Goal: Task Accomplishment & Management: Manage account settings

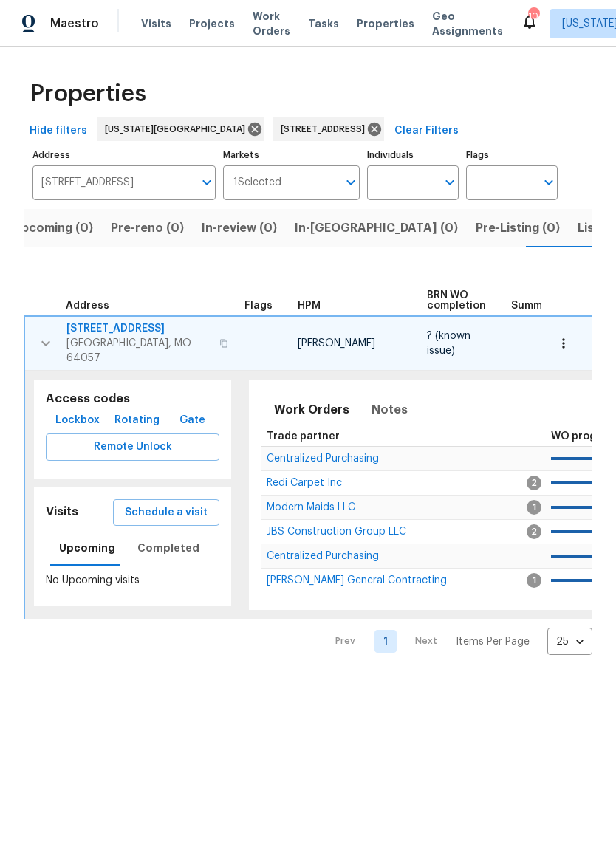
scroll to position [0, 24]
click at [33, 16] on img at bounding box center [28, 24] width 13 height 18
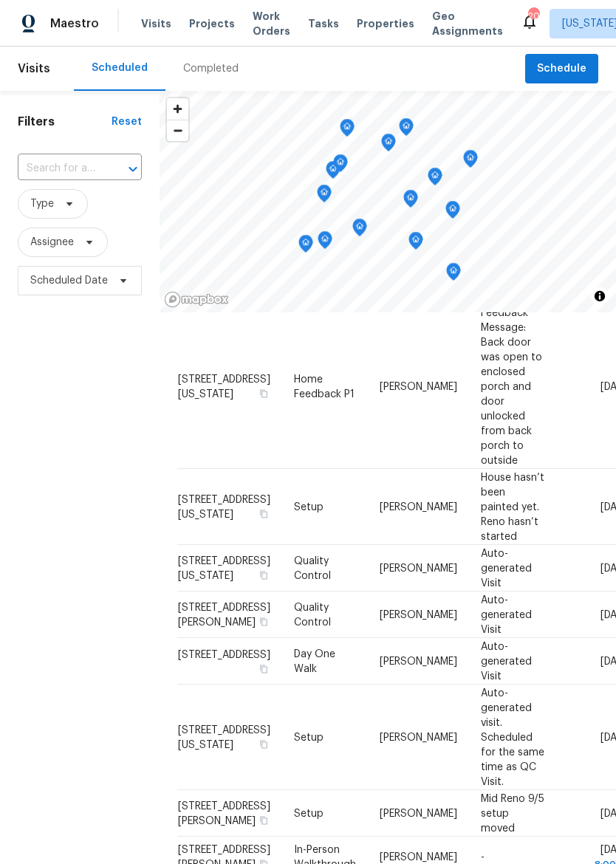
scroll to position [428, 0]
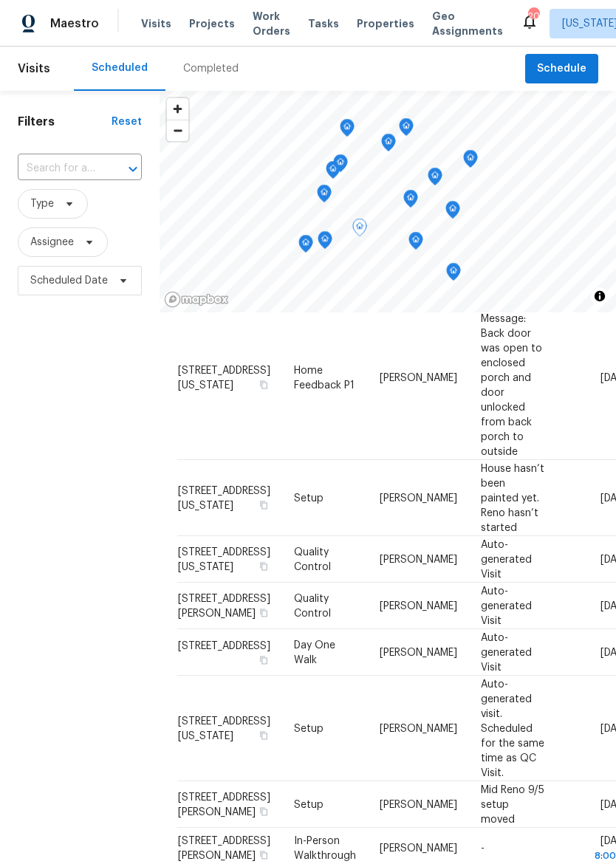
click at [202, 640] on span "10332 Cherokee Ln, Leawood, KS 66206" at bounding box center [224, 645] width 92 height 10
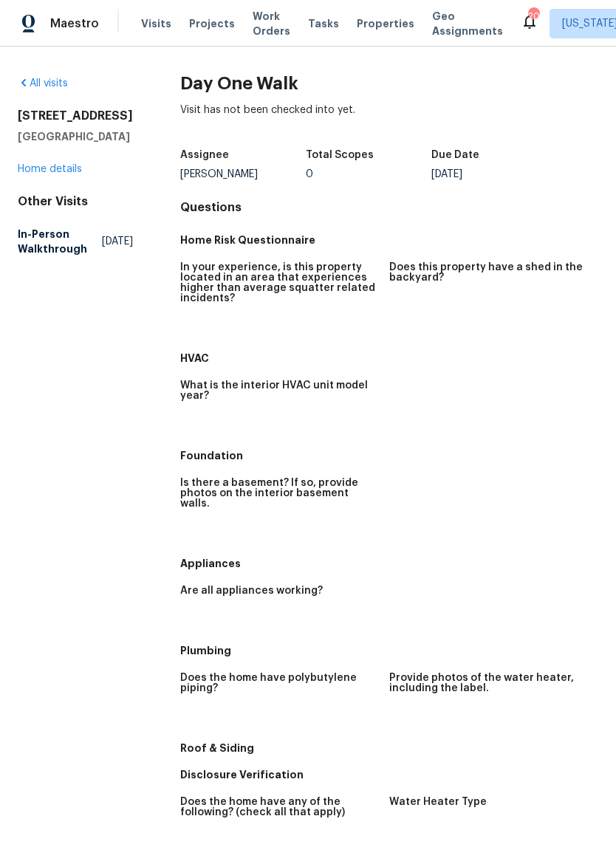
click at [38, 198] on div "All visits 10332 Cherokee Ln Leawood, KS 66206 Home details Other Visits In-Per…" at bounding box center [75, 169] width 115 height 186
click at [28, 174] on link "Home details" at bounding box center [50, 169] width 64 height 10
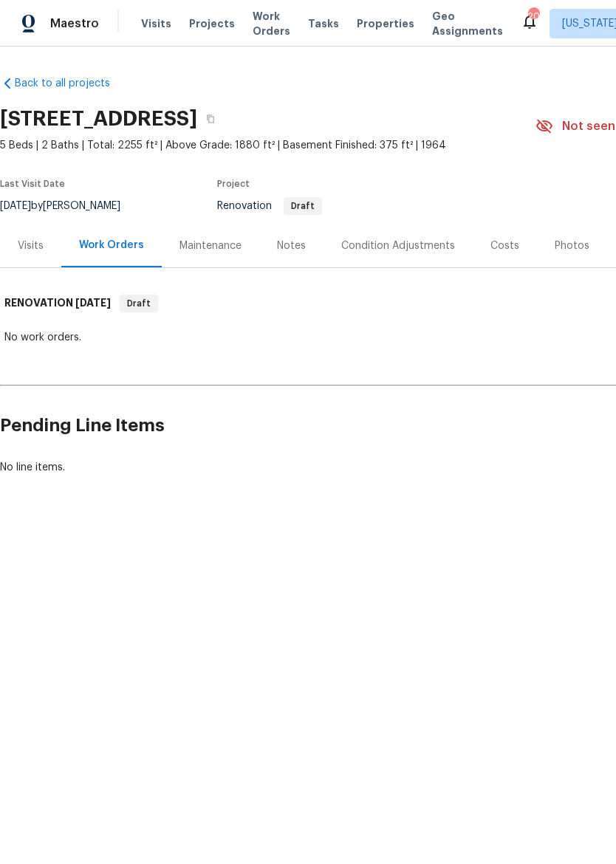
click at [27, 253] on div "Visits" at bounding box center [31, 246] width 26 height 15
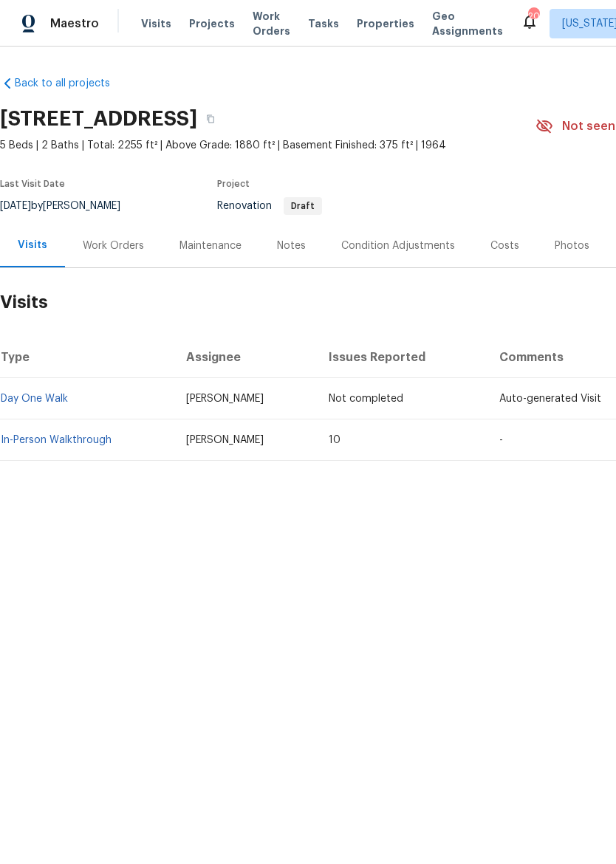
click at [27, 443] on link "In-Person Walkthrough" at bounding box center [56, 440] width 111 height 10
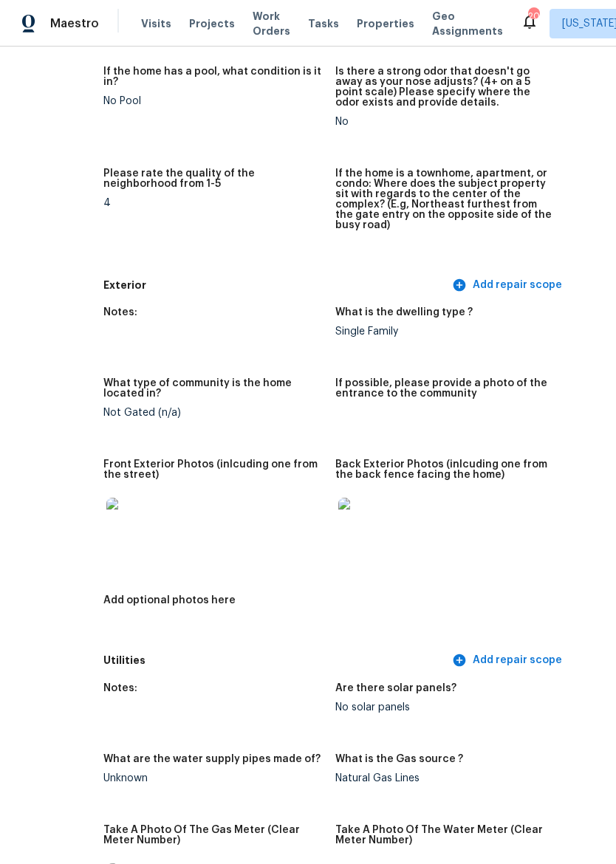
scroll to position [390, 75]
click at [108, 516] on img at bounding box center [131, 521] width 47 height 47
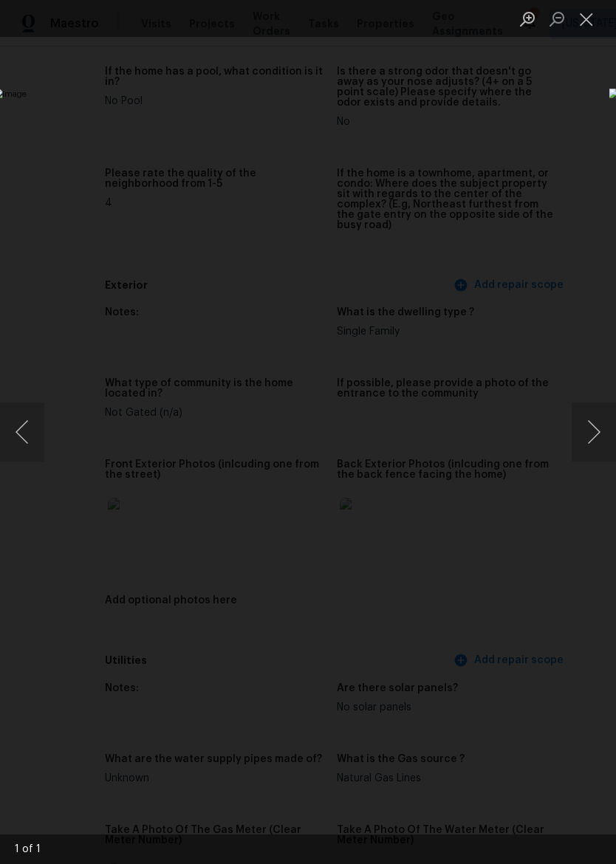
click at [593, 440] on button "Next image" at bounding box center [594, 432] width 44 height 59
click at [590, 434] on button "Next image" at bounding box center [594, 432] width 44 height 59
click at [597, 18] on button "Close lightbox" at bounding box center [587, 19] width 30 height 26
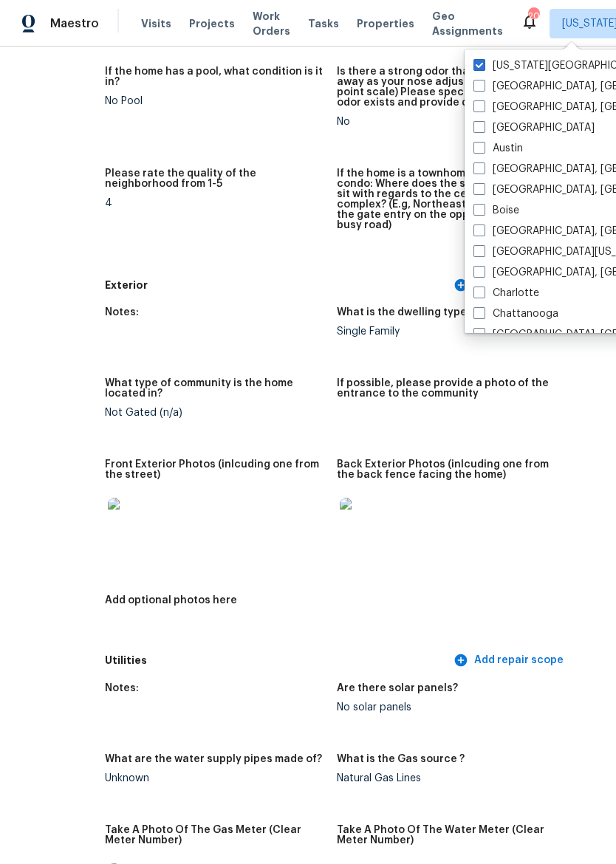
click at [324, 272] on div "Exterior Add repair scope" at bounding box center [337, 285] width 465 height 27
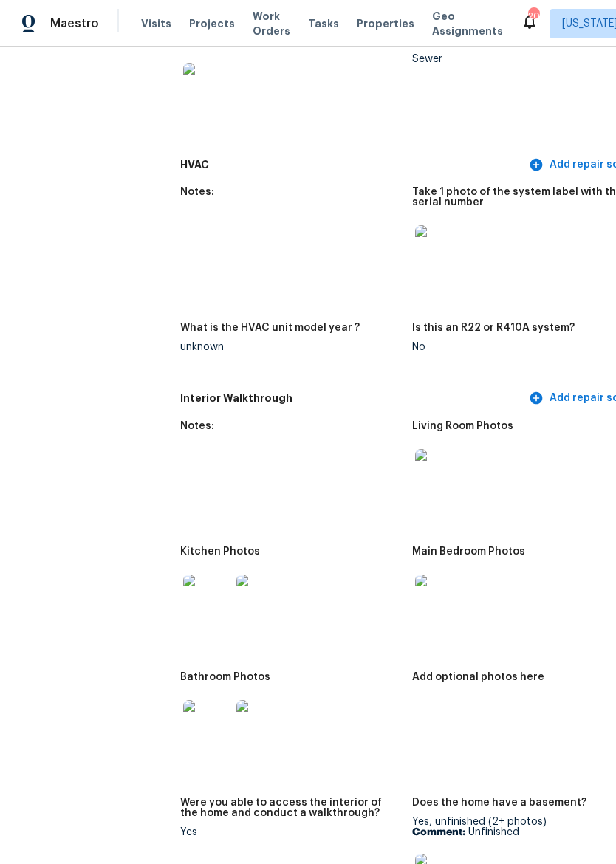
scroll to position [1327, 0]
click at [183, 589] on img at bounding box center [206, 597] width 47 height 47
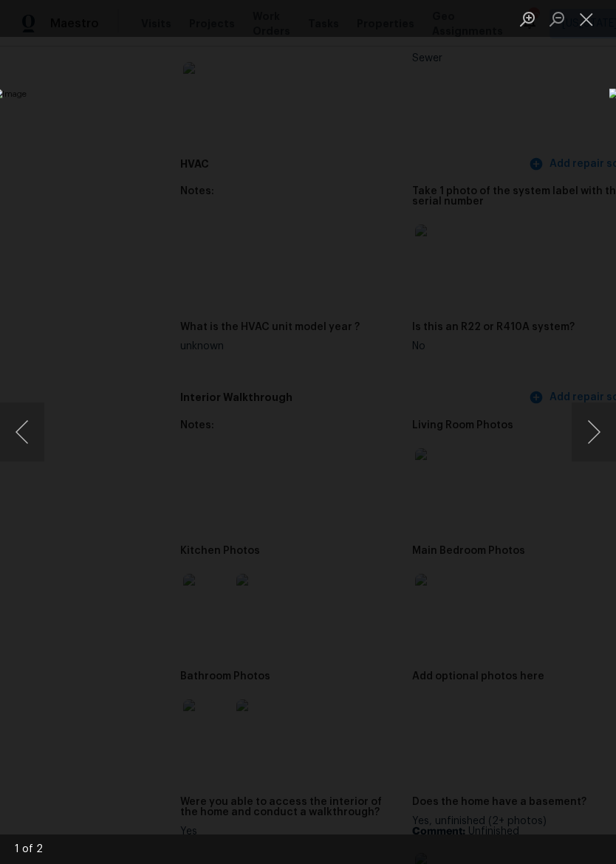
click at [584, 18] on button "Close lightbox" at bounding box center [587, 19] width 30 height 26
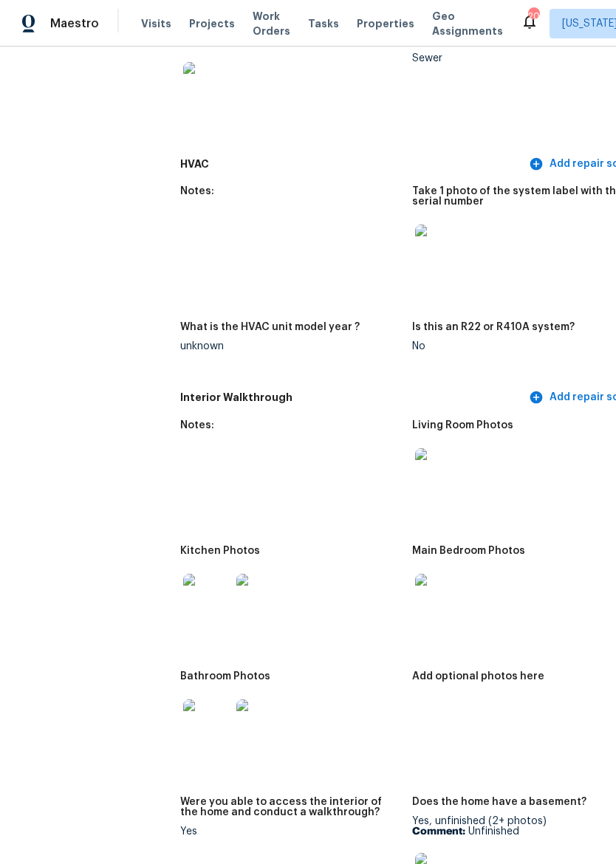
click at [415, 594] on img at bounding box center [438, 597] width 47 height 47
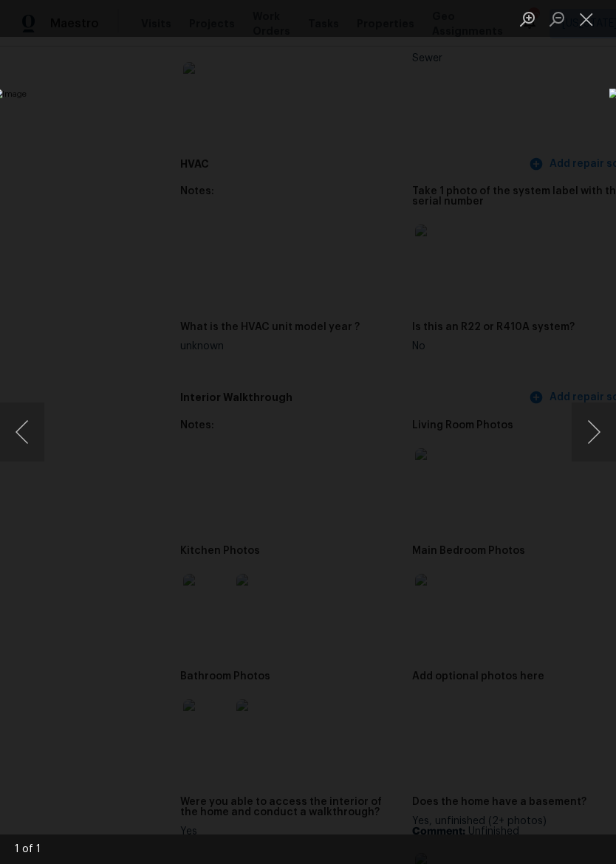
click at [584, 18] on button "Close lightbox" at bounding box center [587, 19] width 30 height 26
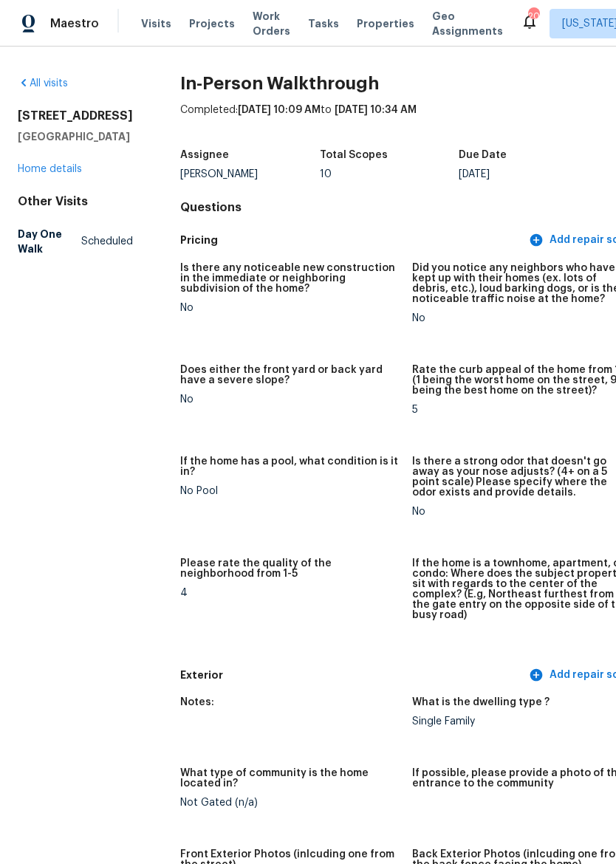
scroll to position [0, 0]
click at [46, 38] on div "Maestro" at bounding box center [49, 24] width 99 height 30
